Goal: Task Accomplishment & Management: Manage account settings

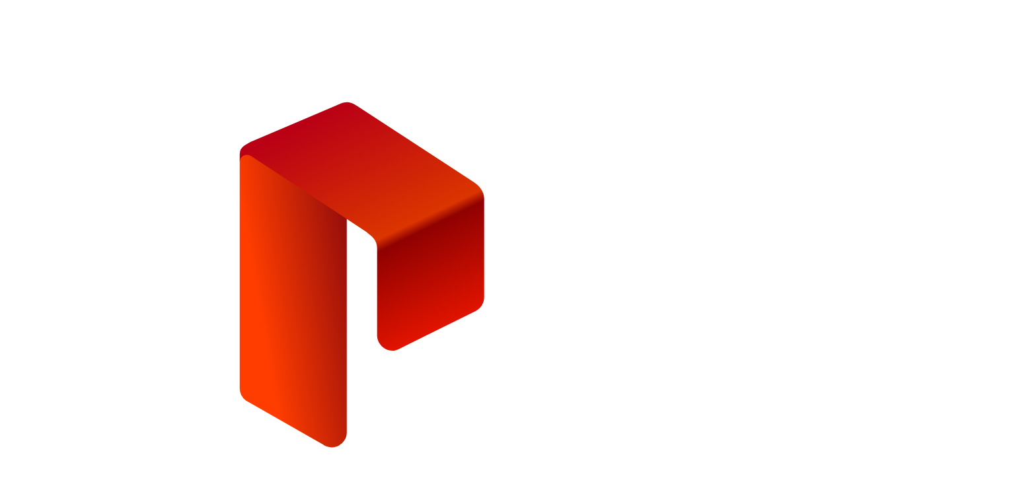
type input "**********"
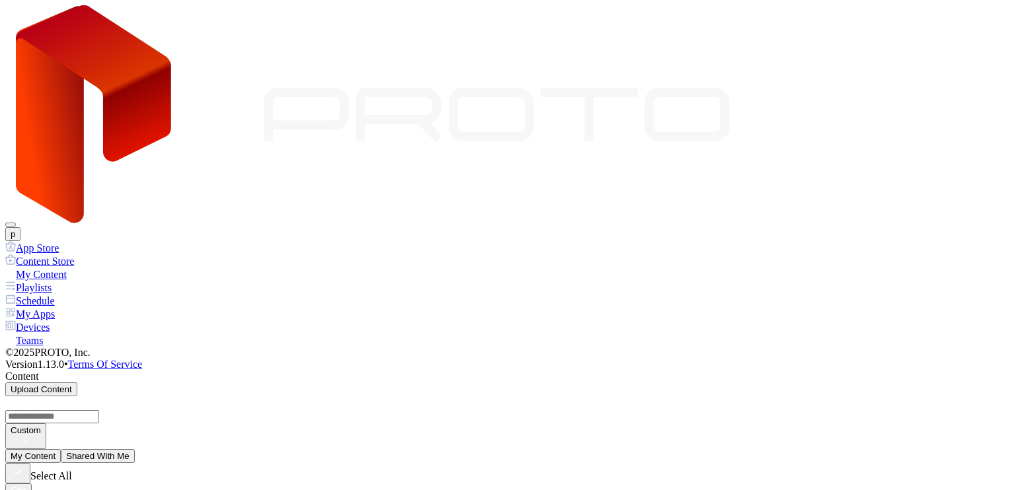
click at [20, 227] on button "p" at bounding box center [12, 234] width 15 height 14
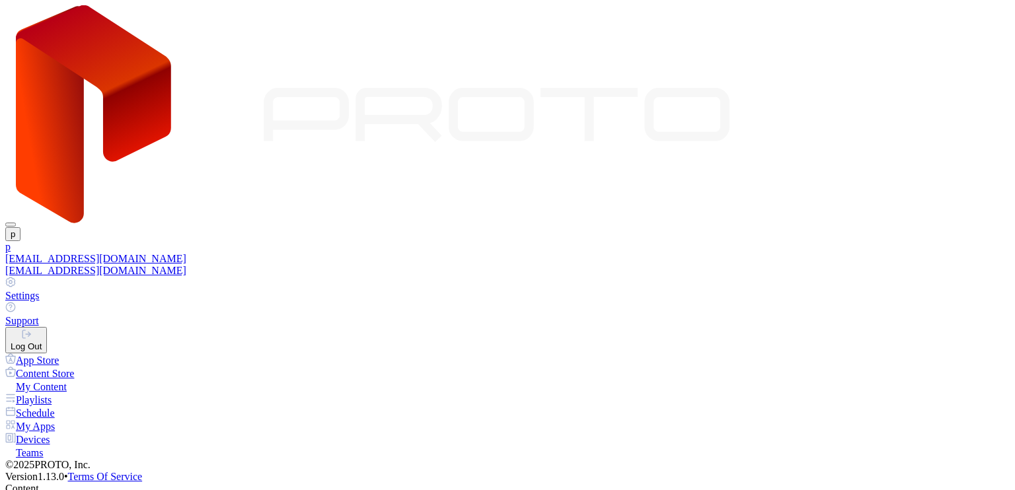
click at [921, 253] on div "[EMAIL_ADDRESS][DOMAIN_NAME]" at bounding box center [507, 259] width 1004 height 12
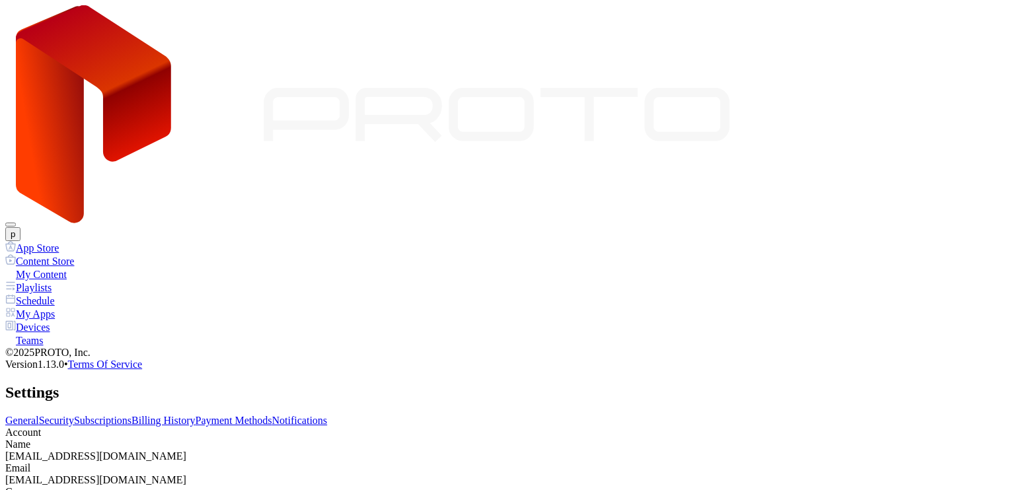
click at [338, 415] on div "General Security Subscriptions Billing History Payment Methods Notifications Ac…" at bounding box center [507, 469] width 1004 height 109
click at [131, 415] on link "Subscriptions" at bounding box center [102, 420] width 57 height 11
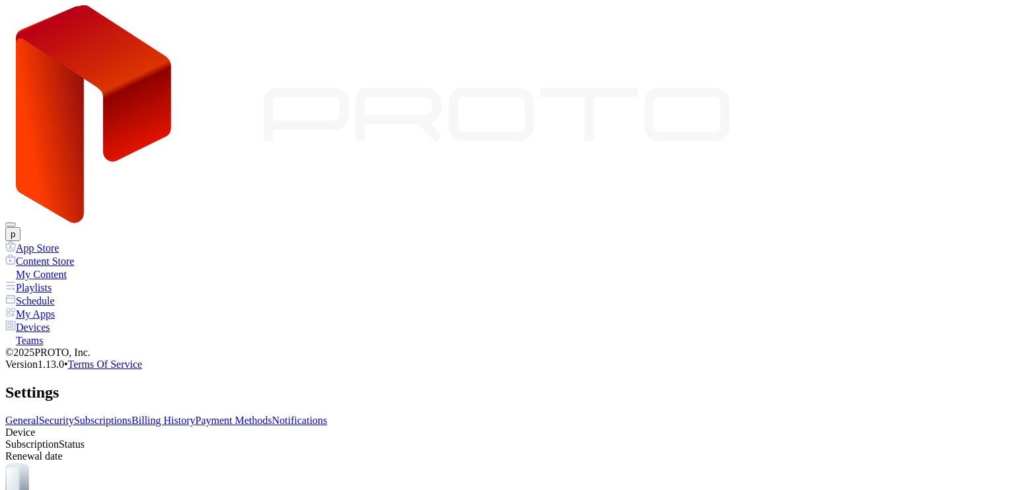
click at [195, 415] on link "Billing History" at bounding box center [162, 420] width 63 height 11
click at [272, 415] on link "Payment Methods" at bounding box center [234, 420] width 77 height 11
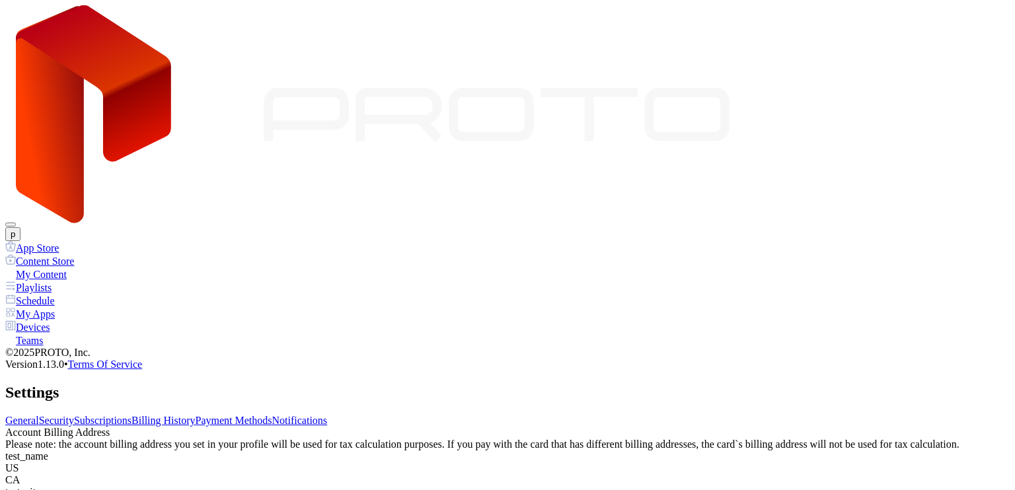
click at [20, 227] on button "p" at bounding box center [12, 234] width 15 height 14
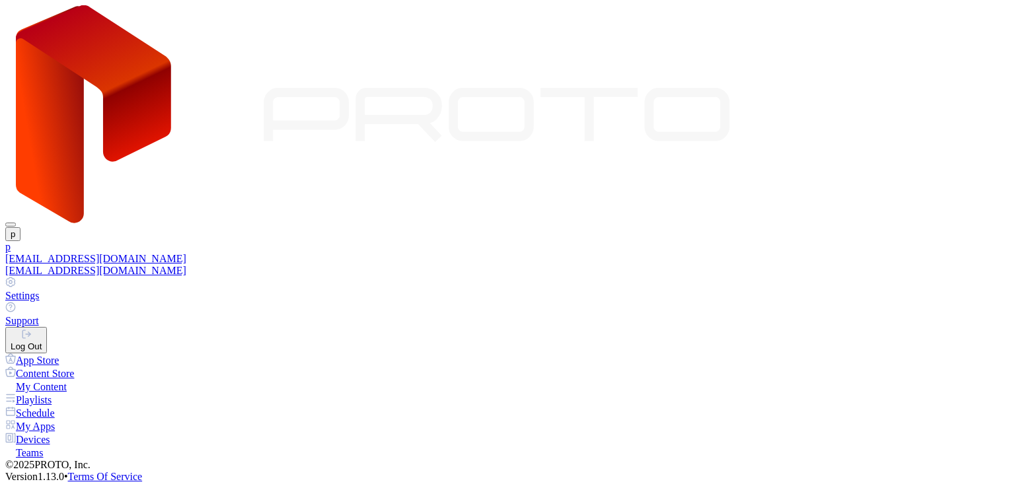
click at [42, 342] on div "Log Out" at bounding box center [26, 347] width 31 height 10
